Goal: Information Seeking & Learning: Learn about a topic

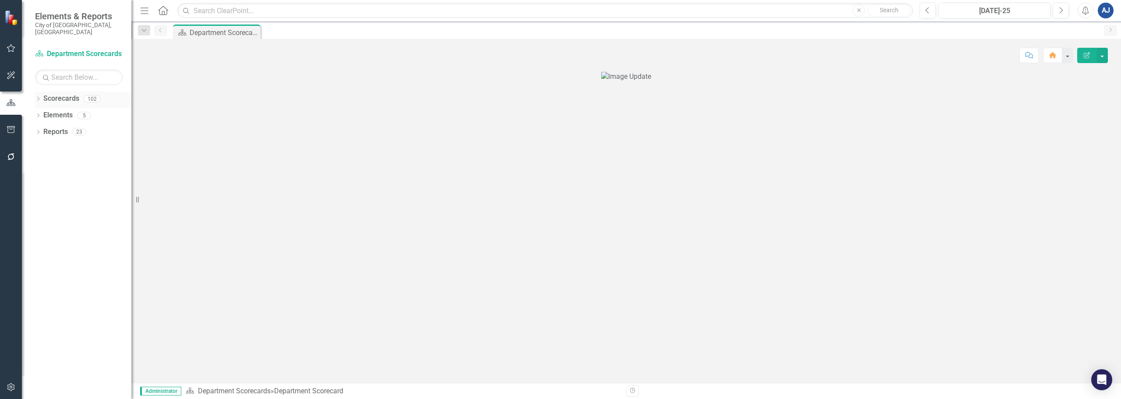
click at [38, 97] on icon at bounding box center [38, 99] width 2 height 4
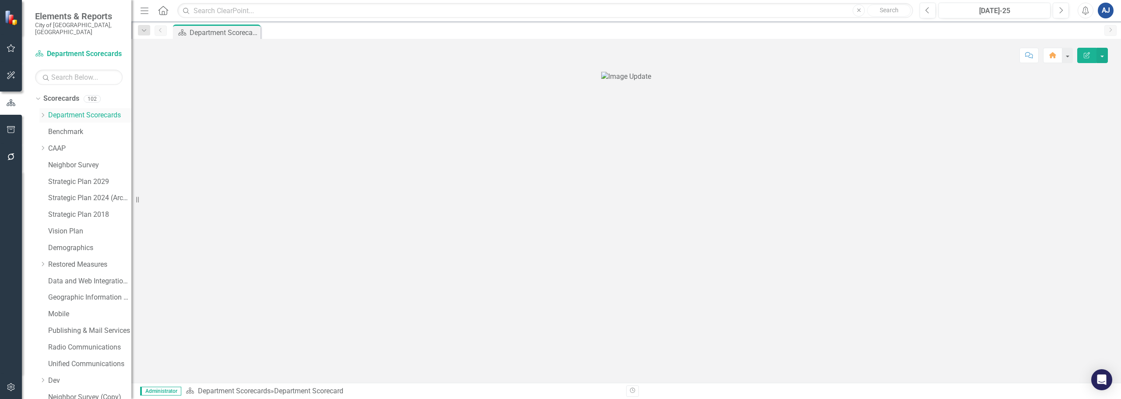
click at [43, 113] on icon "Dropdown" at bounding box center [42, 115] width 7 height 5
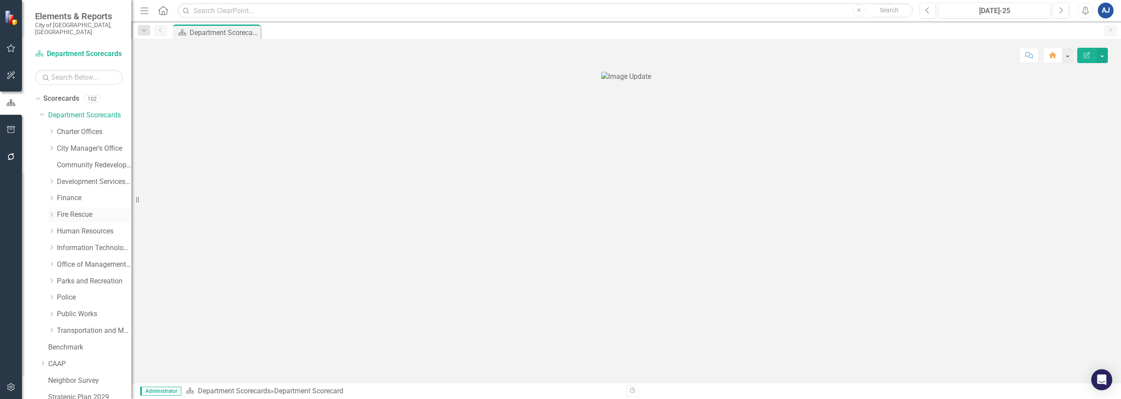
click at [71, 210] on link "Fire Rescue" at bounding box center [94, 215] width 74 height 10
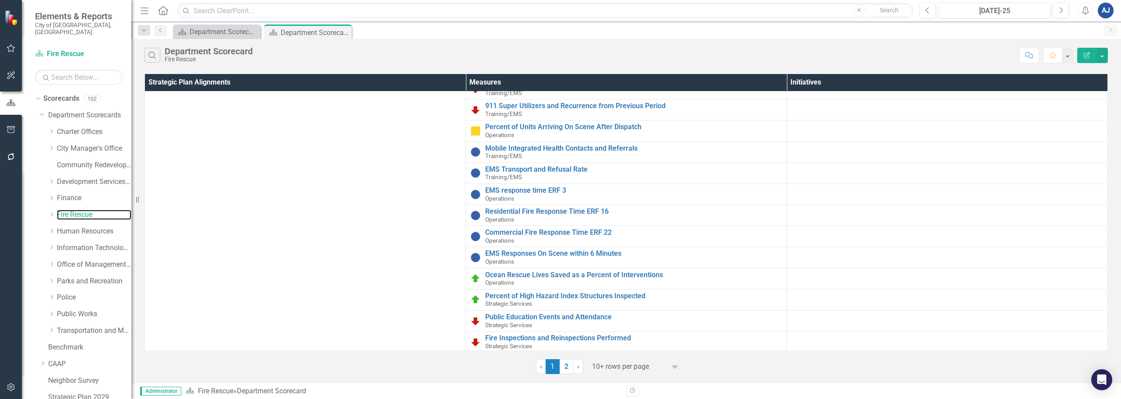
scroll to position [142, 0]
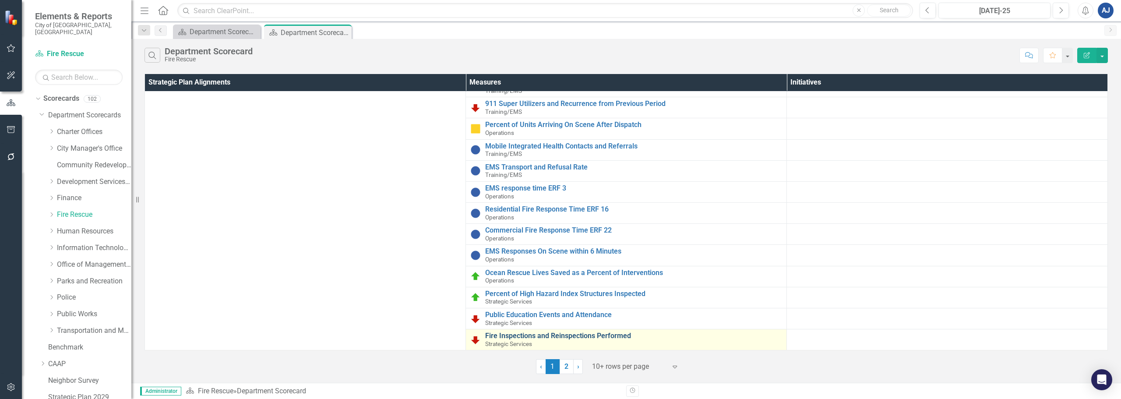
click at [559, 338] on link "Fire Inspections and Reinspections Performed" at bounding box center [633, 336] width 297 height 8
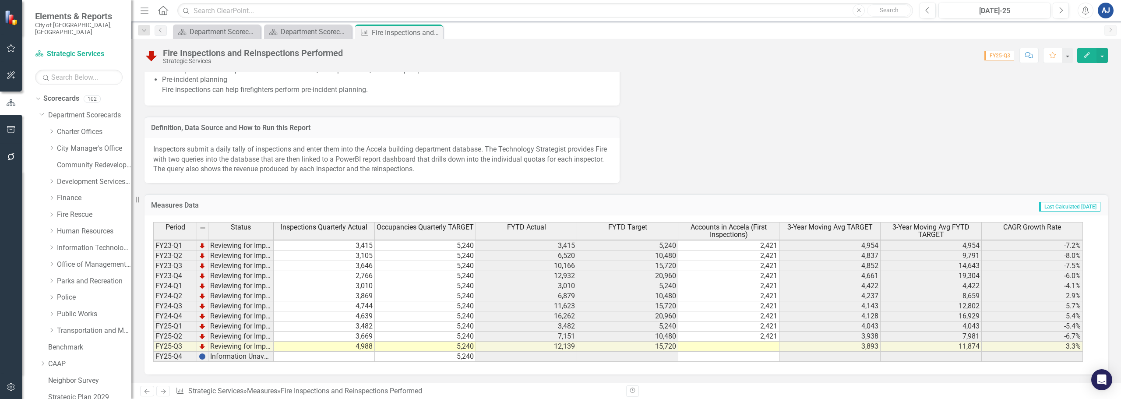
scroll to position [660, 0]
click at [532, 304] on td "11,623" at bounding box center [526, 306] width 101 height 10
click at [72, 309] on link "Public Works" at bounding box center [94, 314] width 74 height 10
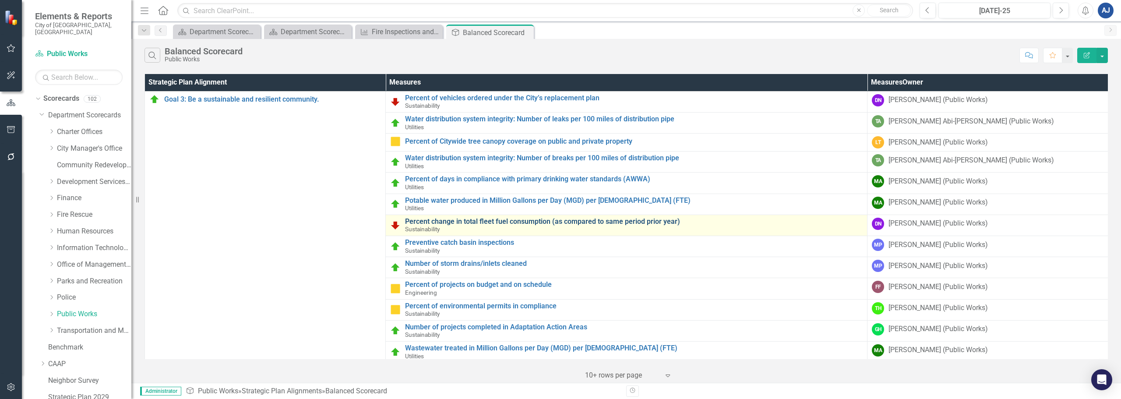
click at [522, 220] on link "Percent change in total fleet fuel consumption (as compared to same period prio…" at bounding box center [634, 222] width 458 height 8
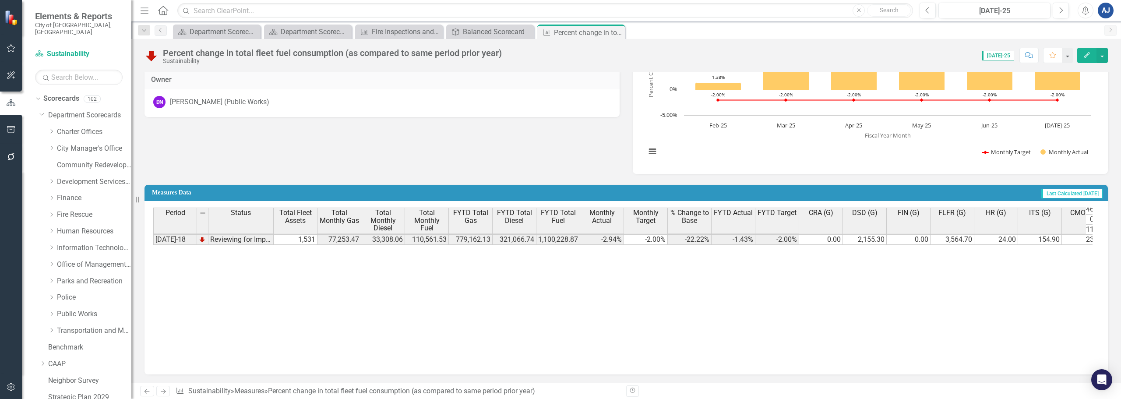
scroll to position [419, 0]
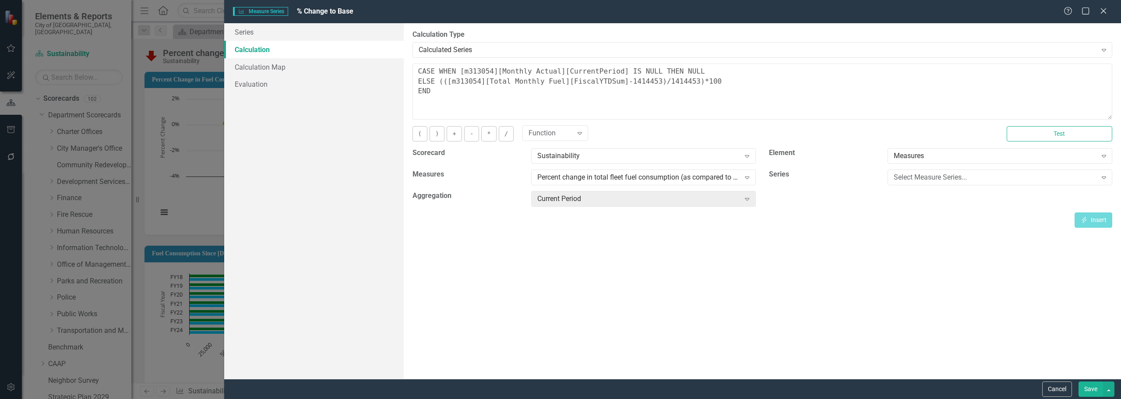
scroll to position [1420, 0]
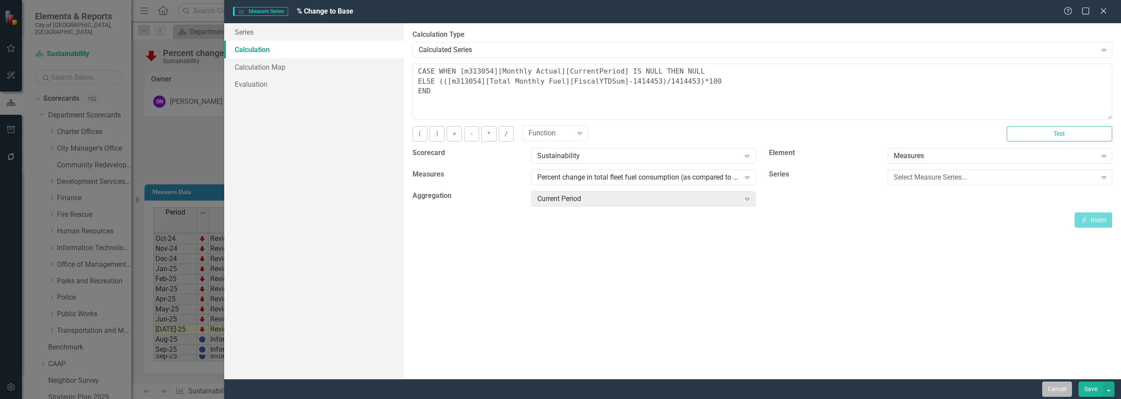
click at [1055, 391] on button "Cancel" at bounding box center [1057, 388] width 30 height 15
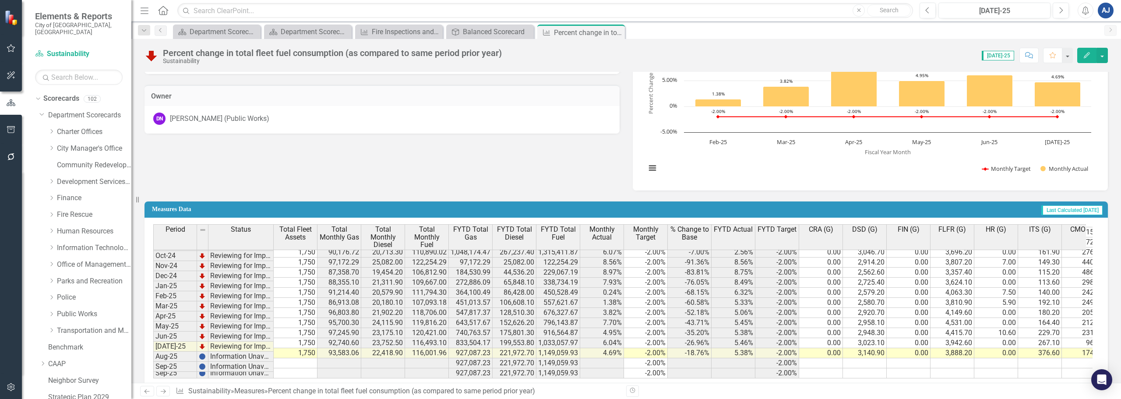
scroll to position [558, 0]
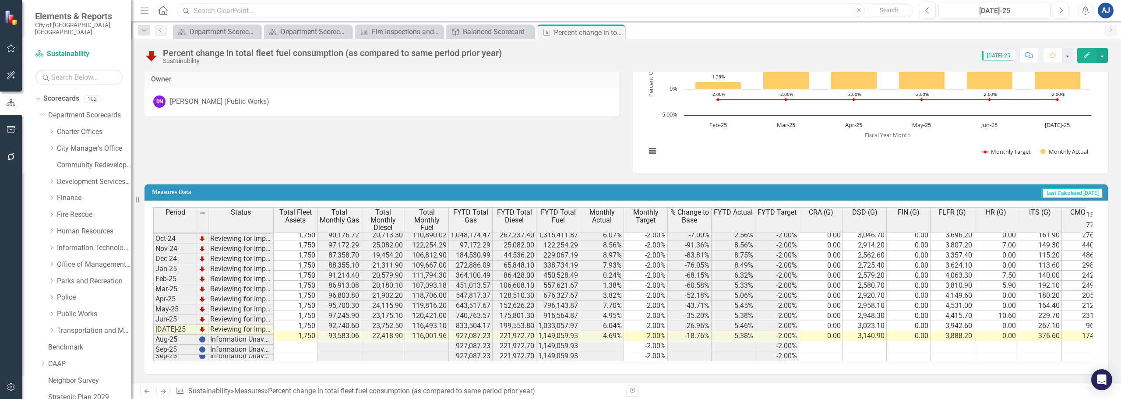
click at [353, 5] on input "text" at bounding box center [545, 10] width 736 height 15
click at [335, 27] on div "Menu Home Search p-card volum Close icon.loading Previous Jul-25 Next Alerts AJ…" at bounding box center [626, 199] width 990 height 399
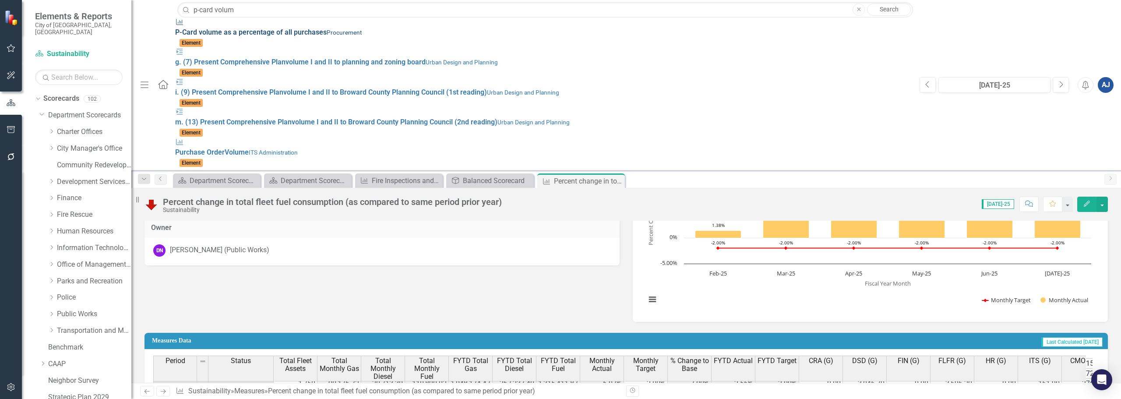
click at [317, 25] on div "Measures P-Card volum e as a percentage of all purchases Procurement" at bounding box center [543, 28] width 736 height 20
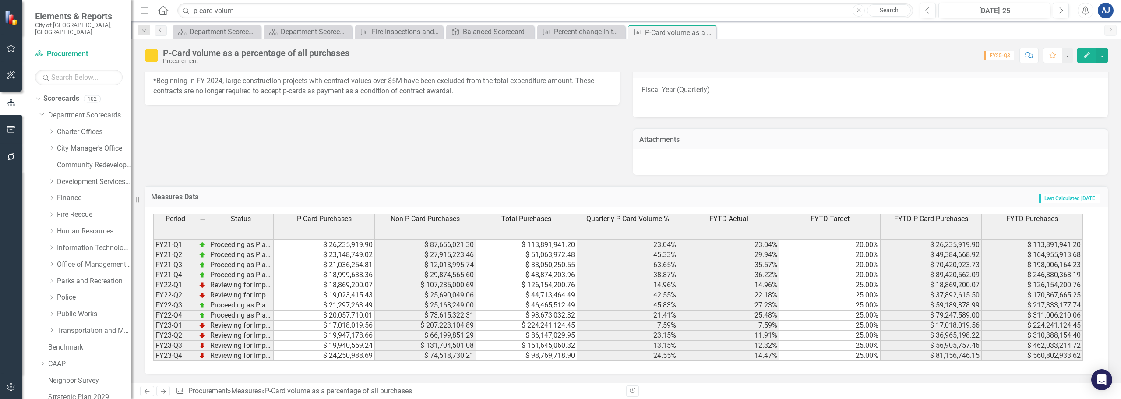
scroll to position [80, 0]
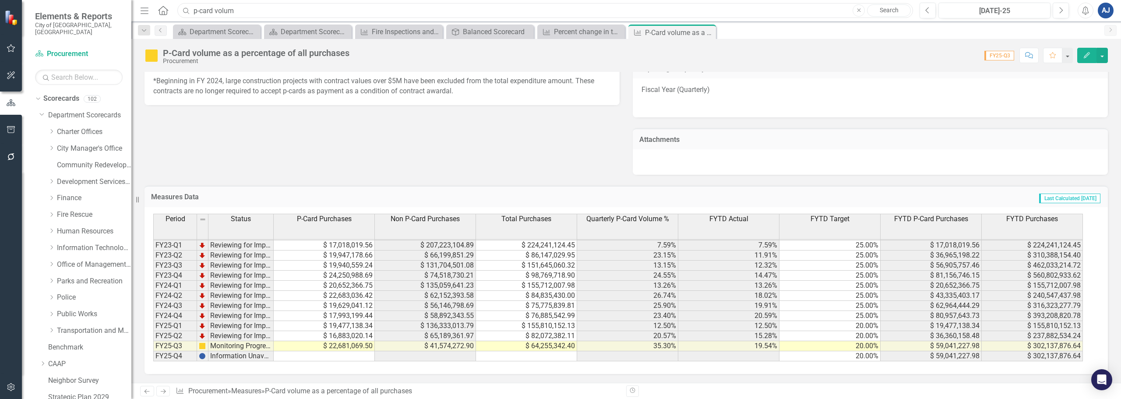
drag, startPoint x: 297, startPoint y: 16, endPoint x: 26, endPoint y: -15, distance: 272.8
click at [26, 0] on html "Elements & Reports City of Fort Lauderdale, FL Scorecard Procurement Search Dro…" at bounding box center [560, 199] width 1121 height 399
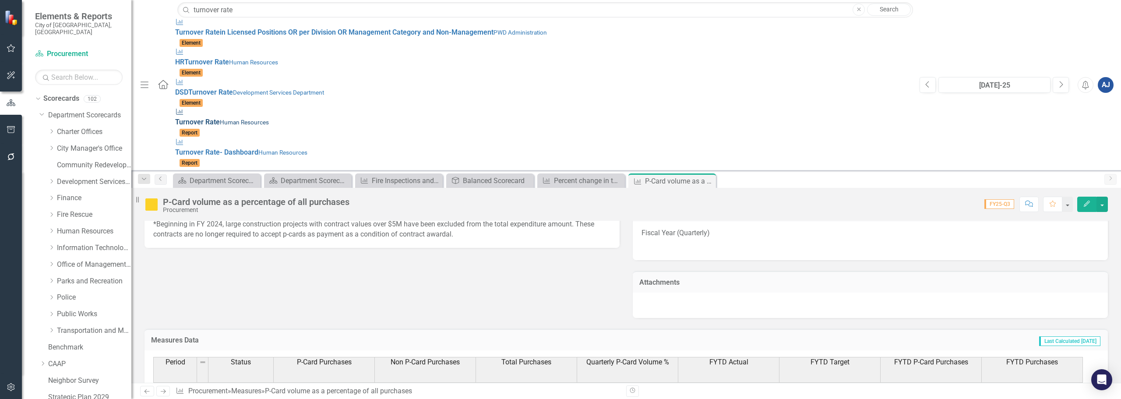
click at [205, 118] on strong "Rate" at bounding box center [212, 122] width 14 height 8
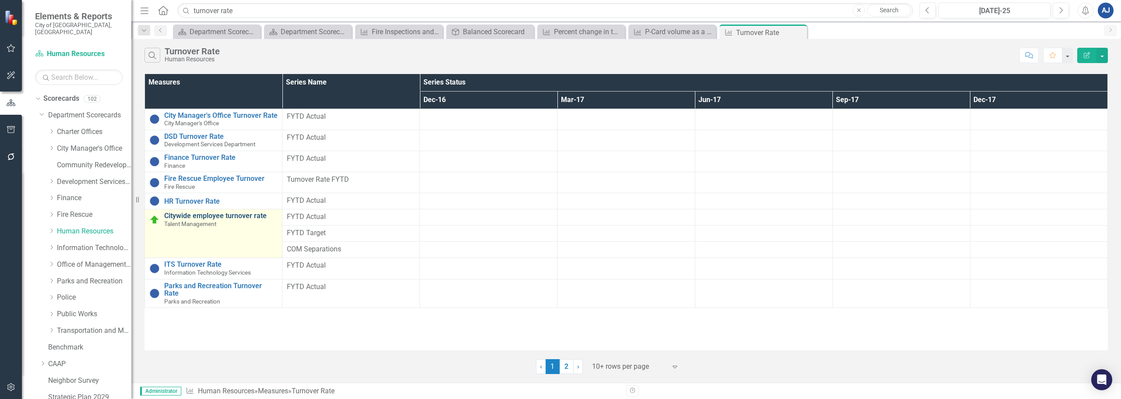
click at [237, 217] on link "Citywide employee turnover rate" at bounding box center [220, 216] width 113 height 8
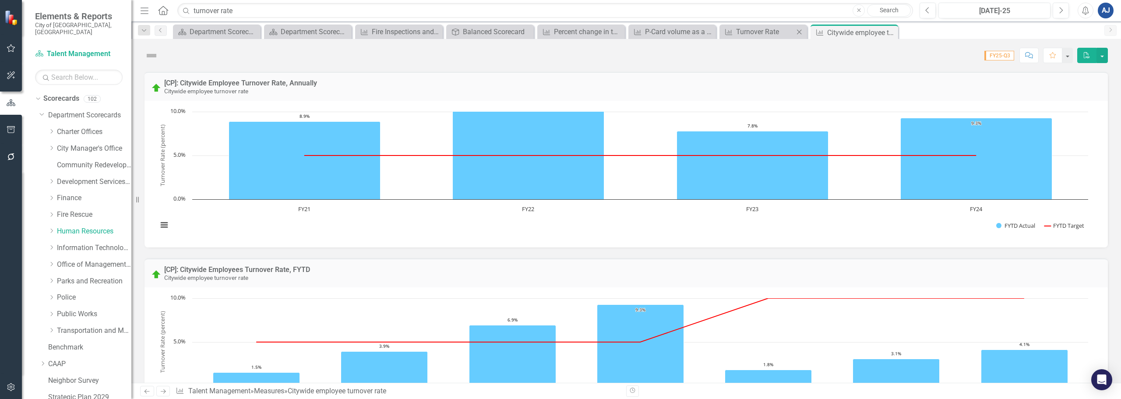
click at [798, 35] on icon "Close" at bounding box center [799, 31] width 9 height 7
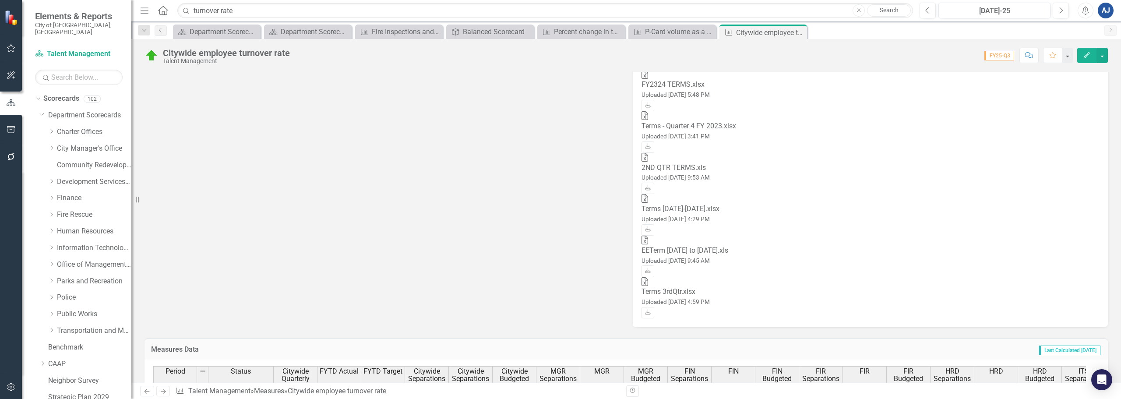
scroll to position [1044, 0]
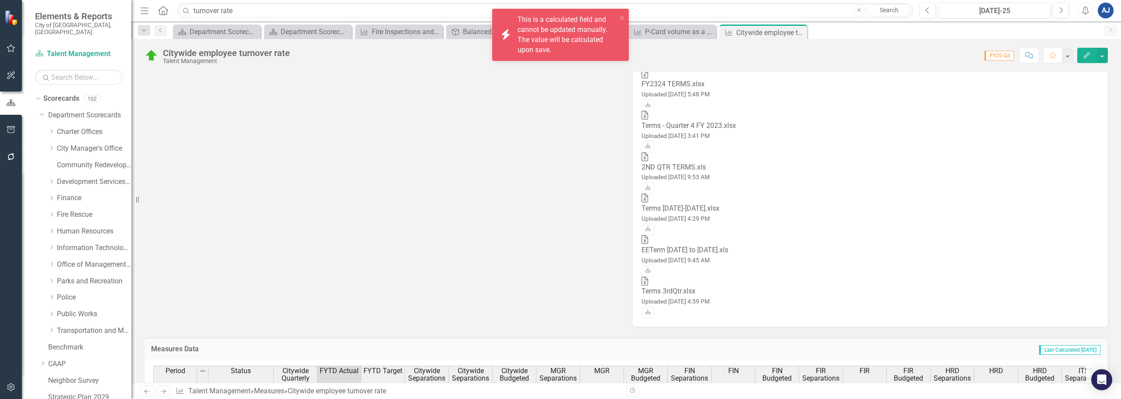
scroll to position [120, 0]
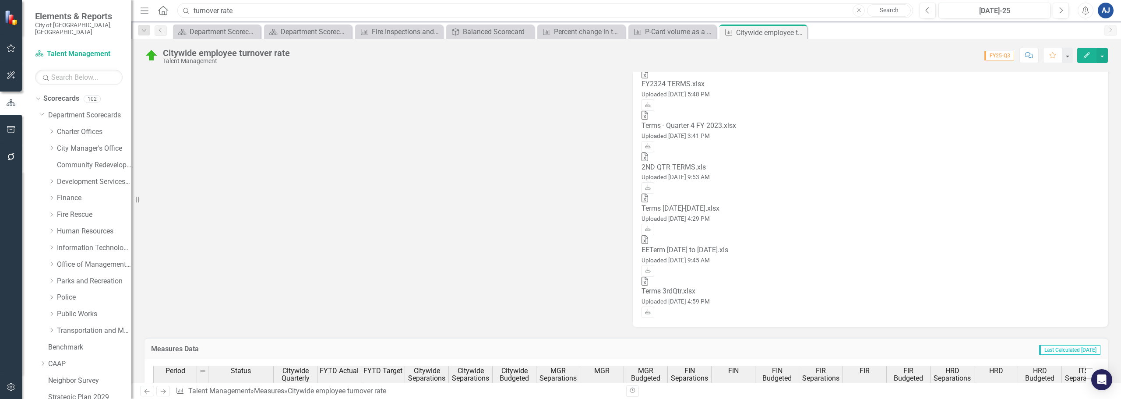
click at [355, 9] on input "turnover rate" at bounding box center [545, 10] width 736 height 15
click at [356, 9] on input "turnover rate" at bounding box center [545, 10] width 736 height 15
type input "lives saved"
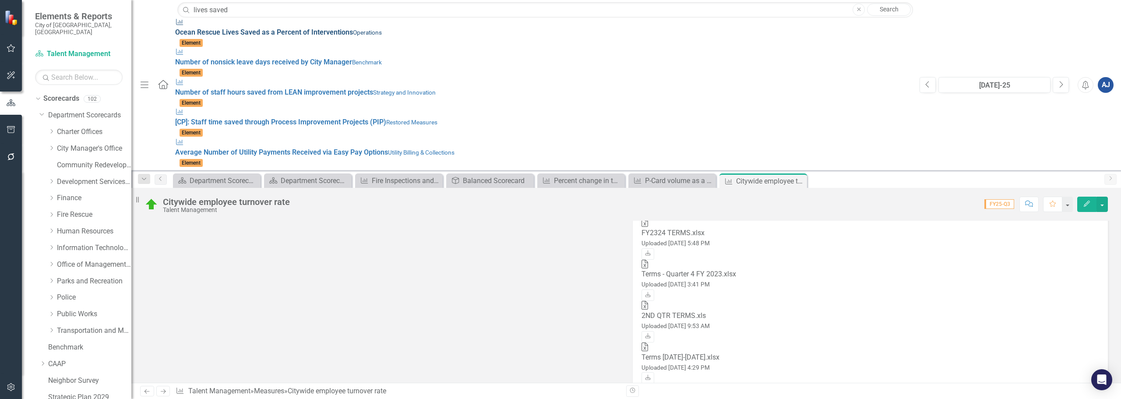
click at [333, 31] on div "Measures O c e a n R e s c u e Lives Saved a s a P e r c e n t o f I n t e r v …" at bounding box center [543, 28] width 736 height 20
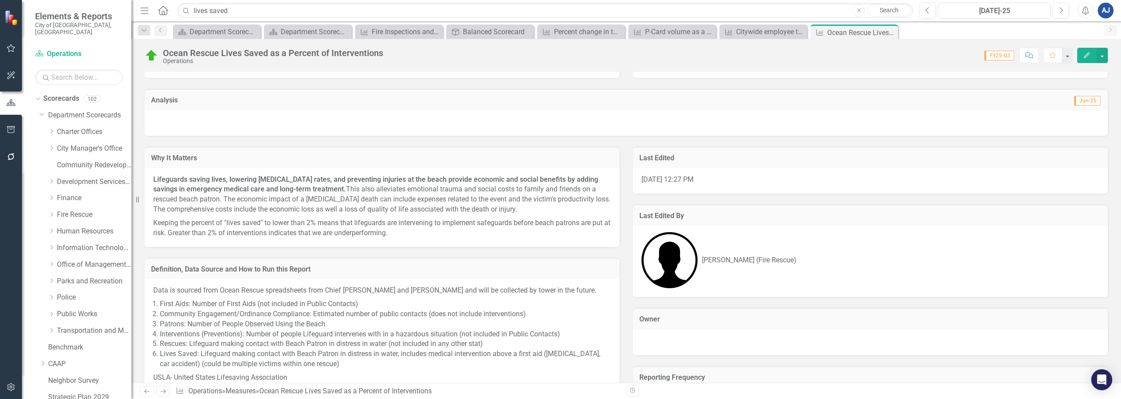
scroll to position [703, 0]
